Goal: Task Accomplishment & Management: Manage account settings

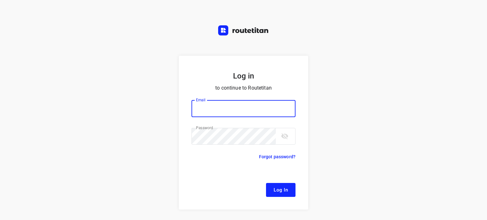
type input "[EMAIL_ADDRESS][DOMAIN_NAME]"
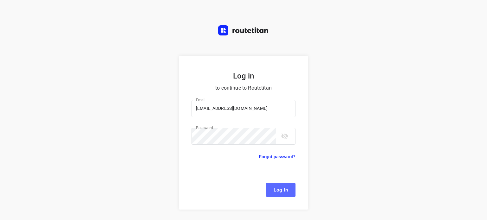
click at [274, 191] on span "Log In" at bounding box center [281, 190] width 14 height 8
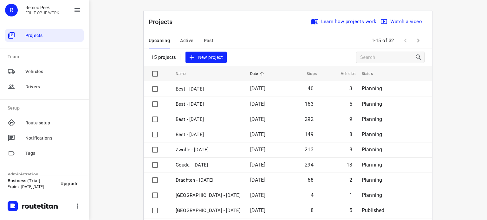
click at [415, 43] on icon "button" at bounding box center [419, 41] width 8 height 8
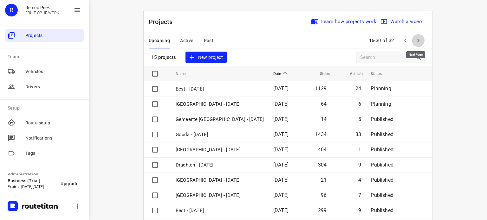
click at [415, 40] on icon "button" at bounding box center [419, 41] width 8 height 8
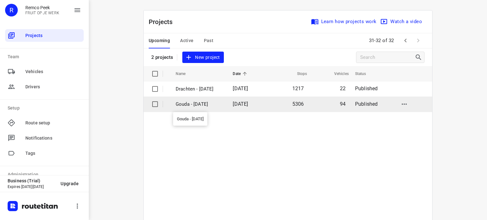
click at [204, 104] on p "Gouda - [DATE]" at bounding box center [200, 104] width 48 height 7
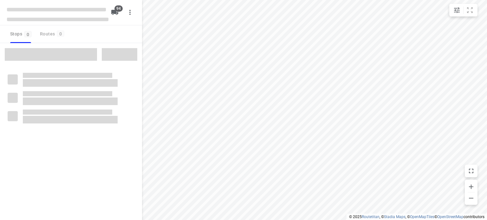
checkbox input "true"
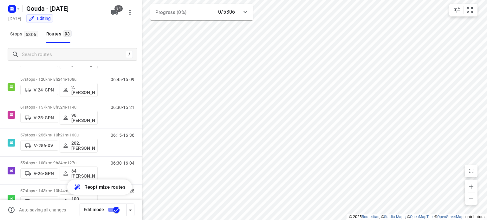
scroll to position [374, 0]
